Goal: Find specific page/section: Find specific page/section

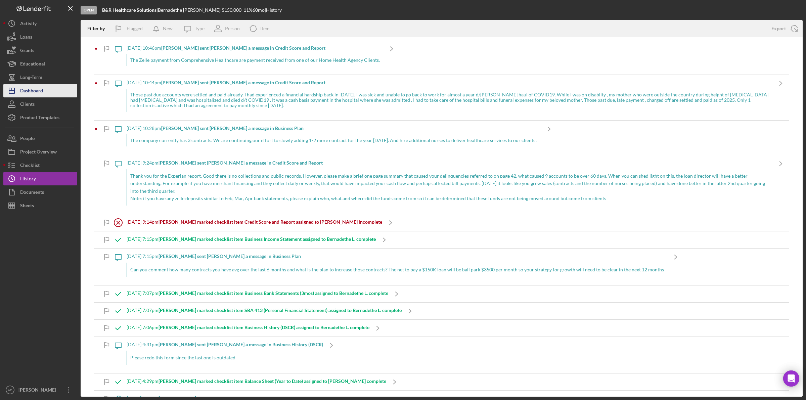
click at [33, 91] on div "Dashboard" at bounding box center [31, 91] width 23 height 15
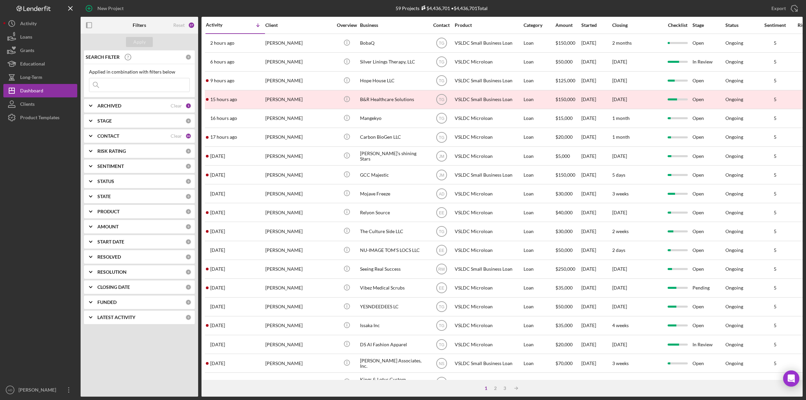
click at [113, 87] on input at bounding box center [139, 84] width 100 height 13
type input "[PERSON_NAME]"
click at [137, 41] on div "Apply" at bounding box center [139, 42] width 12 height 10
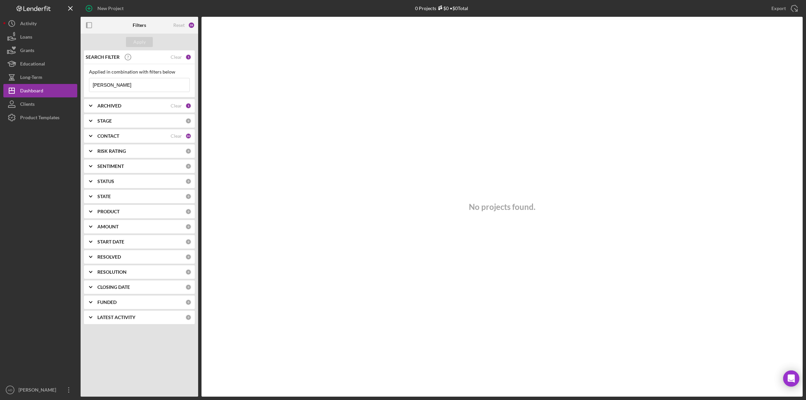
click at [131, 109] on div "ARCHIVED Clear 1" at bounding box center [144, 105] width 94 height 13
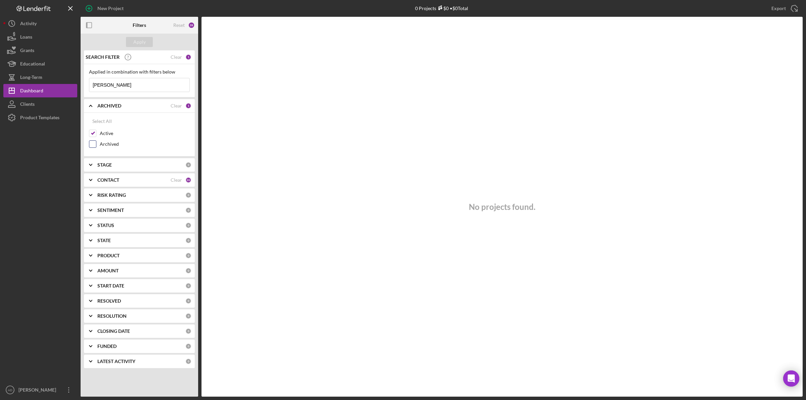
click at [94, 145] on input "Archived" at bounding box center [92, 144] width 7 height 7
checkbox input "true"
click at [141, 40] on div "Apply" at bounding box center [139, 42] width 12 height 10
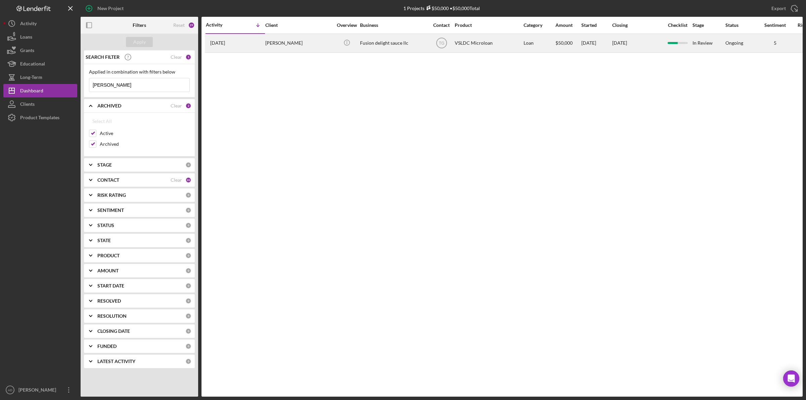
click at [312, 44] on div "[PERSON_NAME]" at bounding box center [298, 43] width 67 height 18
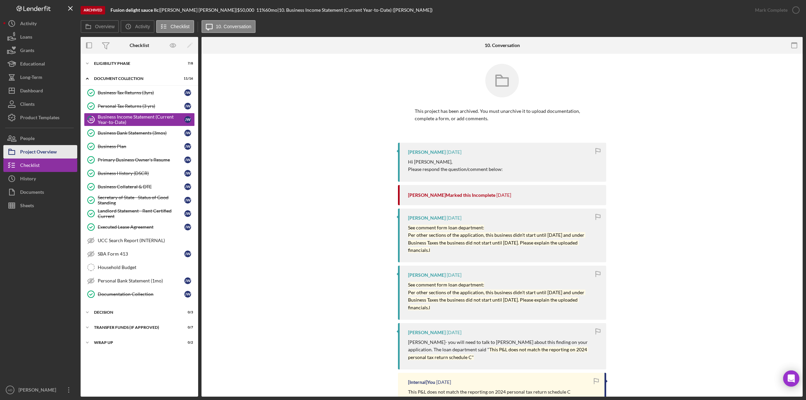
click at [41, 150] on div "Project Overview" at bounding box center [38, 152] width 37 height 15
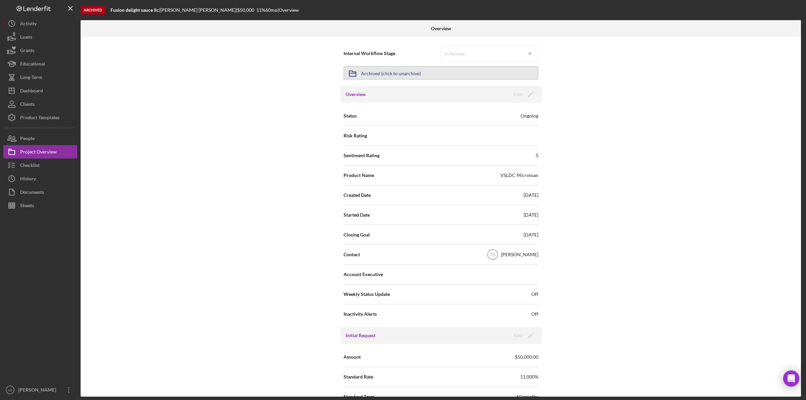
click at [433, 71] on button "Icon/Archived Archived (click to unarchive)" at bounding box center [441, 72] width 195 height 13
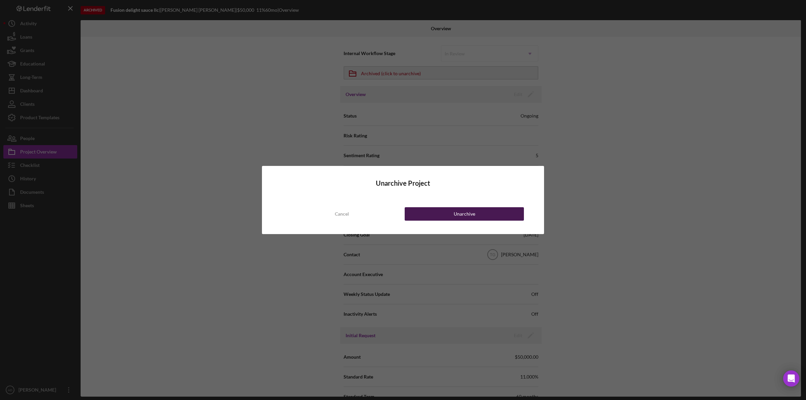
click at [441, 214] on button "Unarchive" at bounding box center [464, 213] width 119 height 13
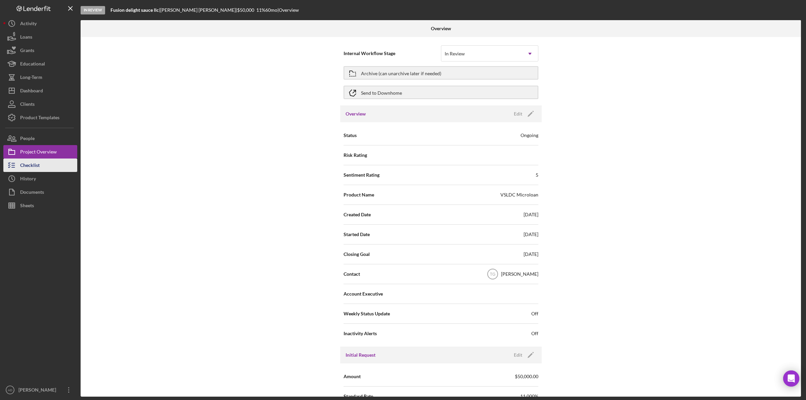
click at [37, 165] on div "Checklist" at bounding box center [29, 166] width 19 height 15
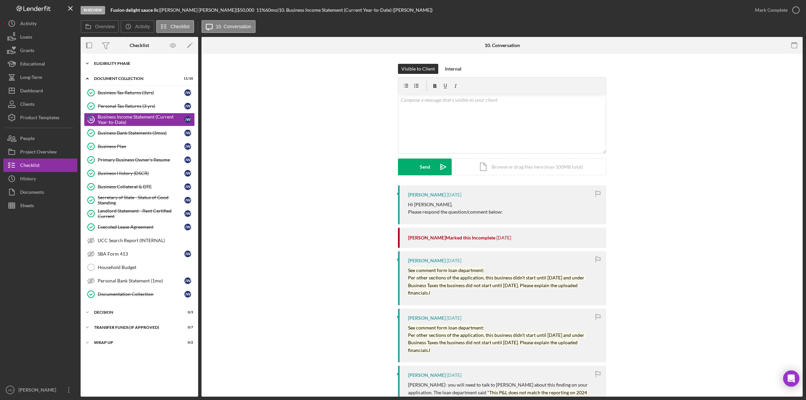
click at [86, 62] on icon "Icon/Expander" at bounding box center [87, 63] width 13 height 13
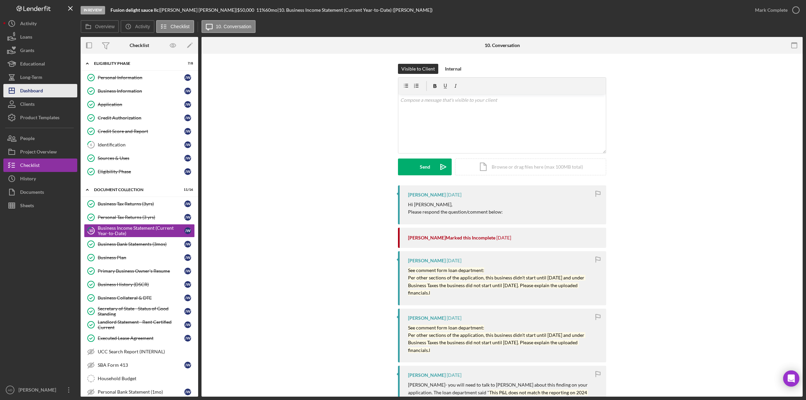
click at [38, 89] on div "Dashboard" at bounding box center [31, 91] width 23 height 15
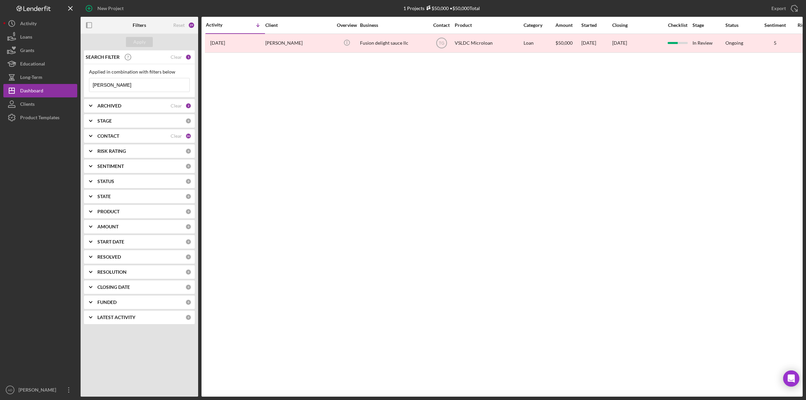
click at [127, 88] on input "[PERSON_NAME]" at bounding box center [139, 84] width 100 height 13
drag, startPoint x: 118, startPoint y: 86, endPoint x: 81, endPoint y: 86, distance: 36.6
click at [81, 86] on div "SEARCH FILTER Clear 1 Applied in combination with filters below [PERSON_NAME] I…" at bounding box center [140, 189] width 118 height 279
click at [119, 106] on b "ARCHIVED" at bounding box center [109, 105] width 24 height 5
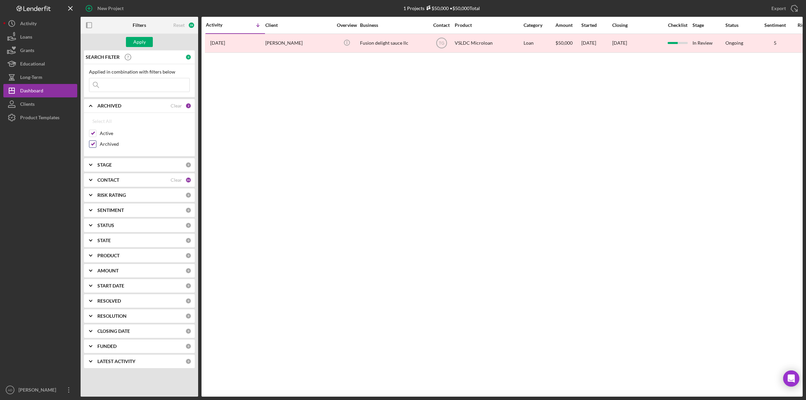
click at [93, 143] on input "Archived" at bounding box center [92, 144] width 7 height 7
checkbox input "false"
click at [148, 41] on button "Apply" at bounding box center [139, 42] width 27 height 10
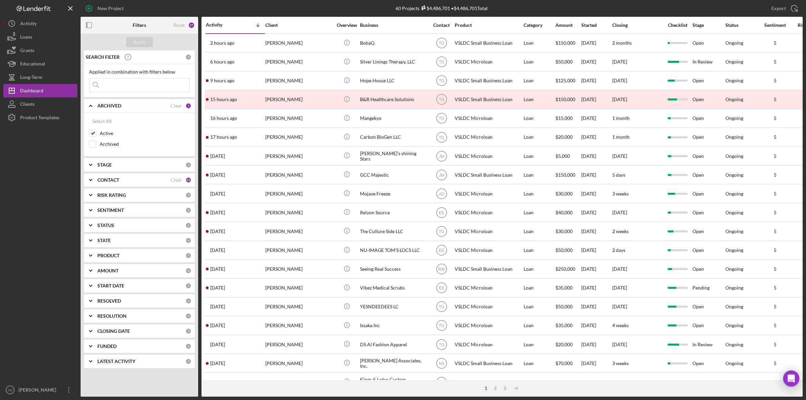
click at [128, 81] on input at bounding box center [139, 84] width 100 height 13
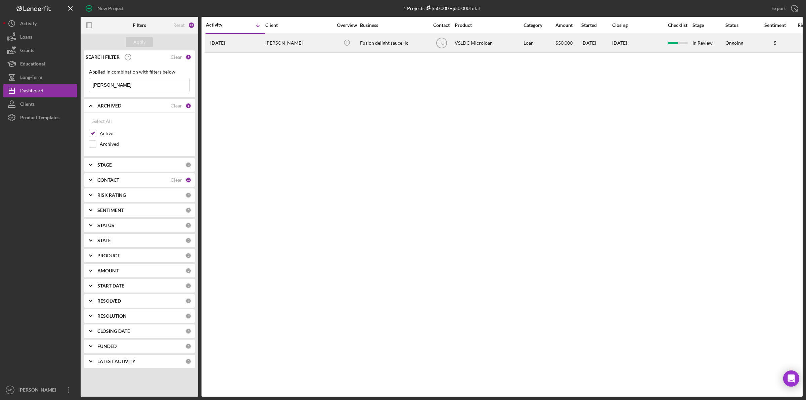
type input "[PERSON_NAME]"
click at [327, 42] on div "[PERSON_NAME]" at bounding box center [298, 43] width 67 height 18
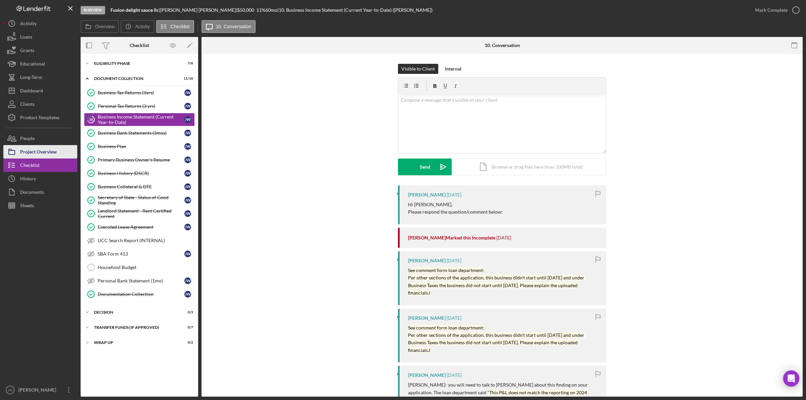
click at [41, 152] on div "Project Overview" at bounding box center [38, 152] width 37 height 15
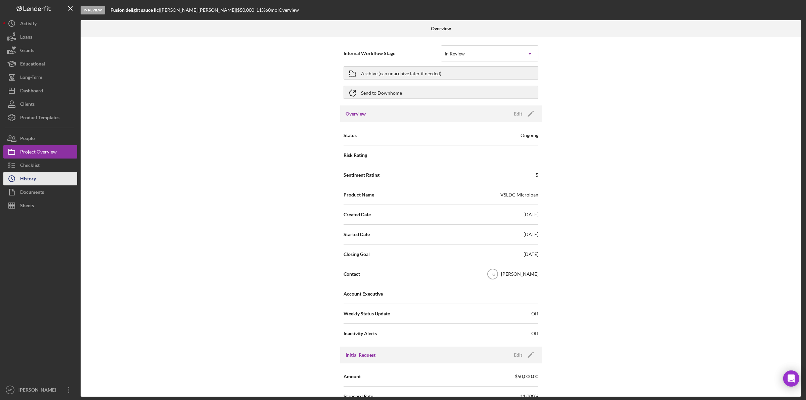
click at [30, 178] on div "History" at bounding box center [28, 179] width 16 height 15
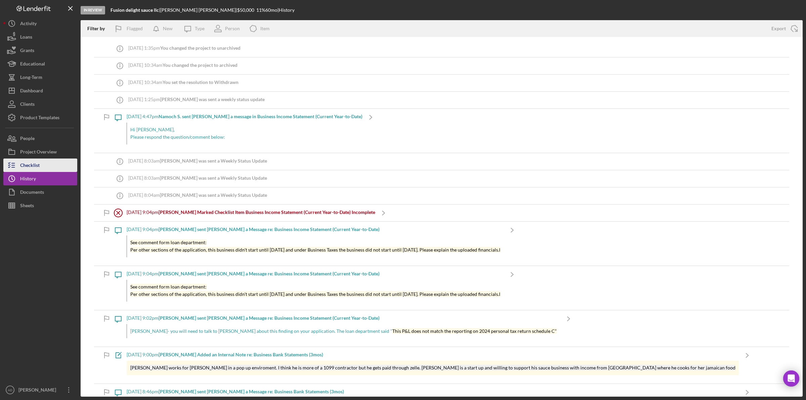
click at [30, 164] on div "Checklist" at bounding box center [29, 166] width 19 height 15
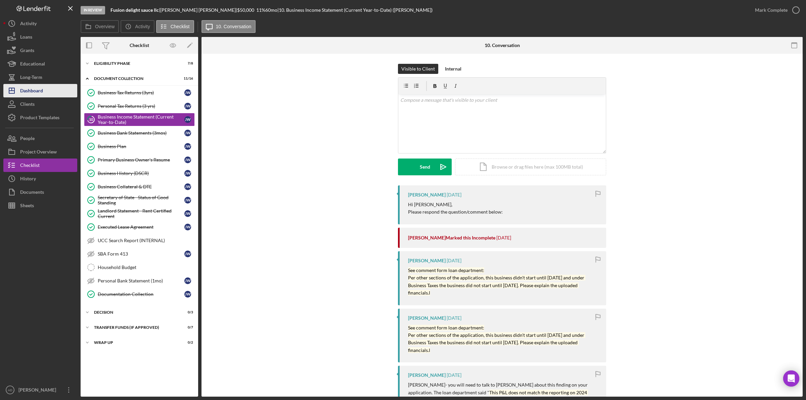
click at [46, 88] on button "Icon/Dashboard Dashboard" at bounding box center [40, 90] width 74 height 13
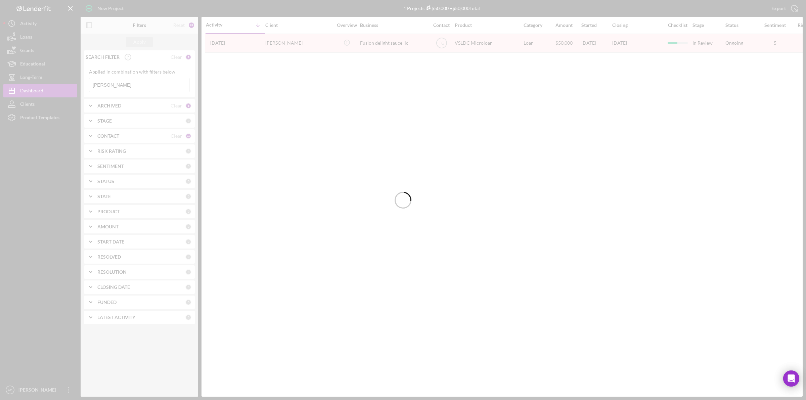
drag, startPoint x: 112, startPoint y: 84, endPoint x: 96, endPoint y: 85, distance: 15.8
click at [96, 85] on div at bounding box center [403, 200] width 806 height 400
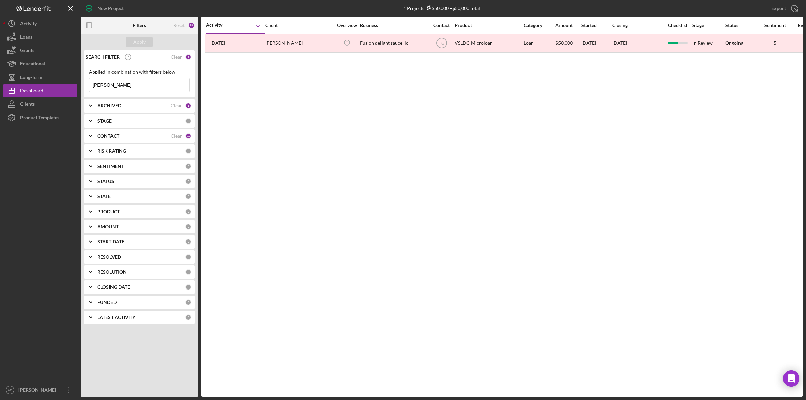
drag, startPoint x: 103, startPoint y: 88, endPoint x: 78, endPoint y: 86, distance: 24.9
click at [78, 86] on div "New Project 1 Projects $50,000 • $50,000 Total [PERSON_NAME] Export Icon/Export…" at bounding box center [402, 198] width 799 height 397
click at [140, 36] on div "Apply" at bounding box center [140, 42] width 118 height 17
click at [140, 41] on div "Apply" at bounding box center [139, 42] width 12 height 10
